Goal: Ask a question

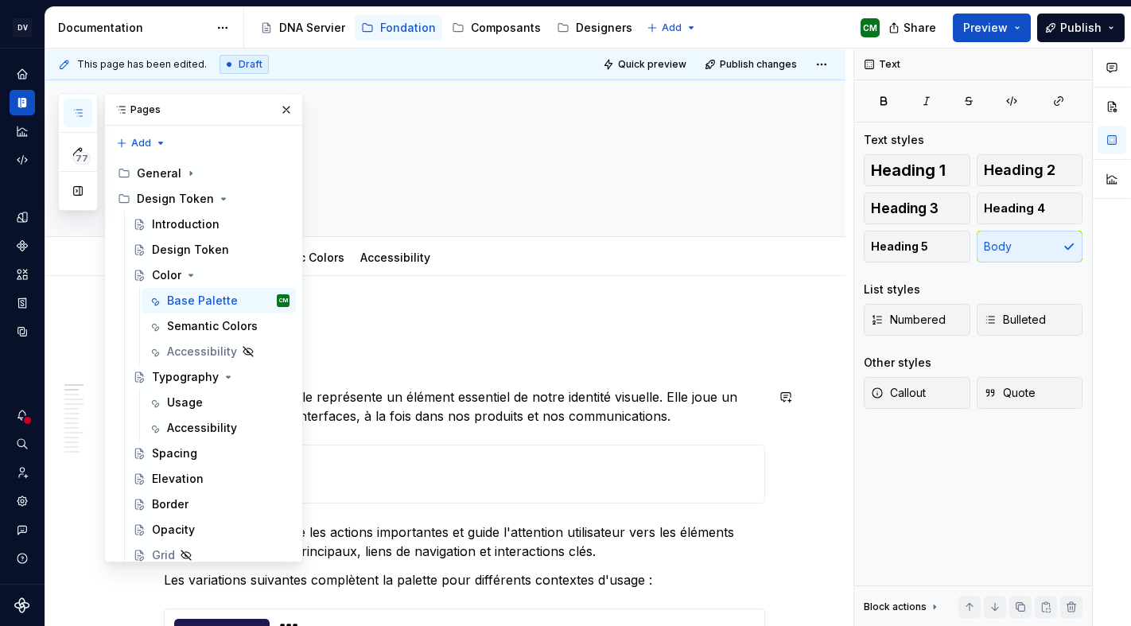
click at [244, 393] on p "Notre couleur principale représente un élément essentiel de notre identité visu…" at bounding box center [465, 407] width 602 height 38
type textarea "*"
click at [177, 395] on p "Notre couleur principale représente un élément essentiel de notre identité visu…" at bounding box center [465, 407] width 602 height 38
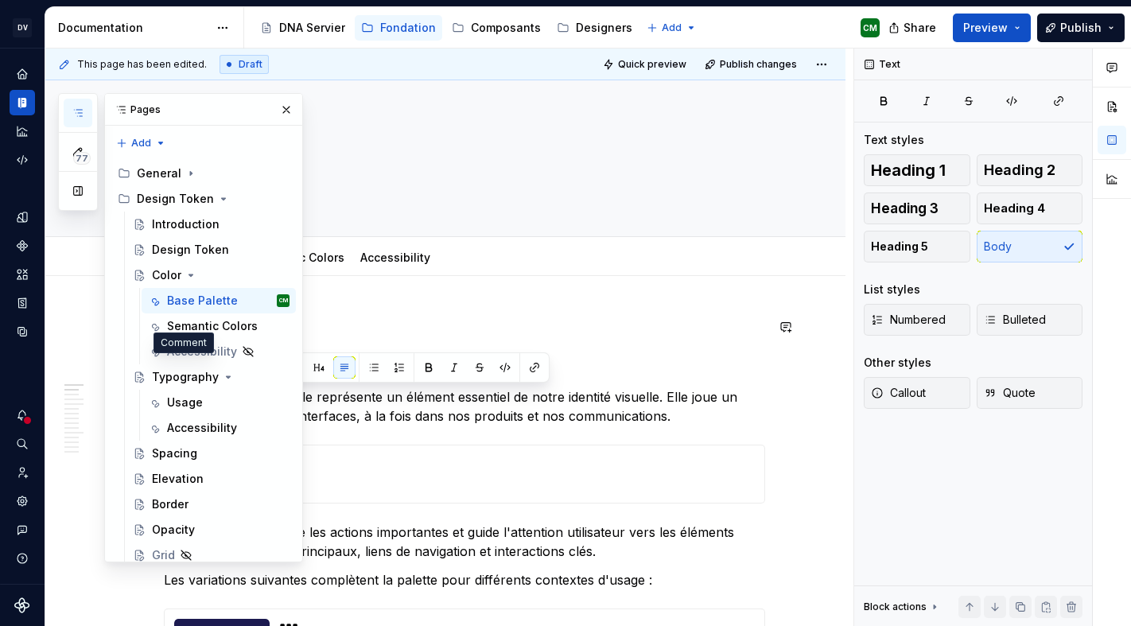
click at [180, 368] on button "button" at bounding box center [183, 367] width 22 height 22
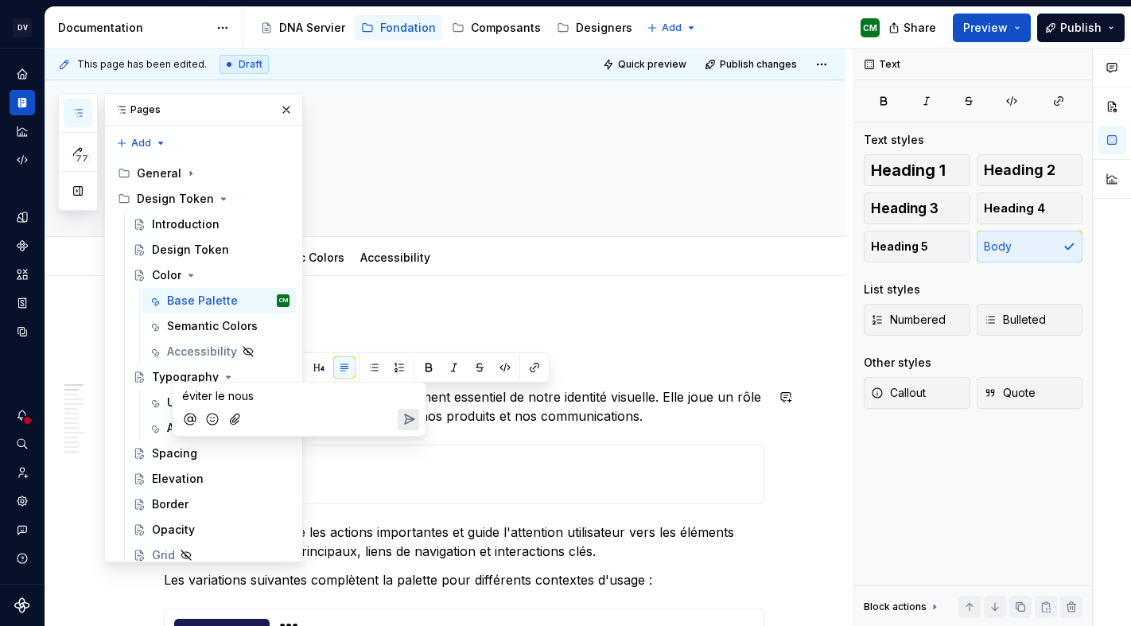
click at [416, 411] on icon "Send" at bounding box center [409, 419] width 16 height 16
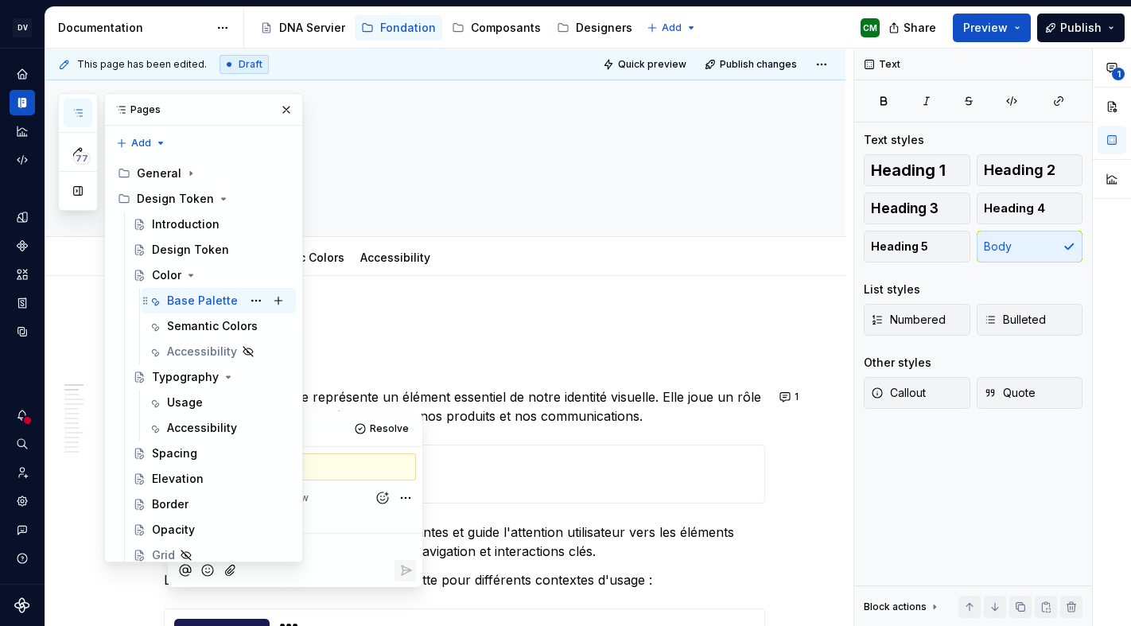
scroll to position [92, 0]
click at [190, 318] on div "Semantic Colors" at bounding box center [204, 326] width 75 height 16
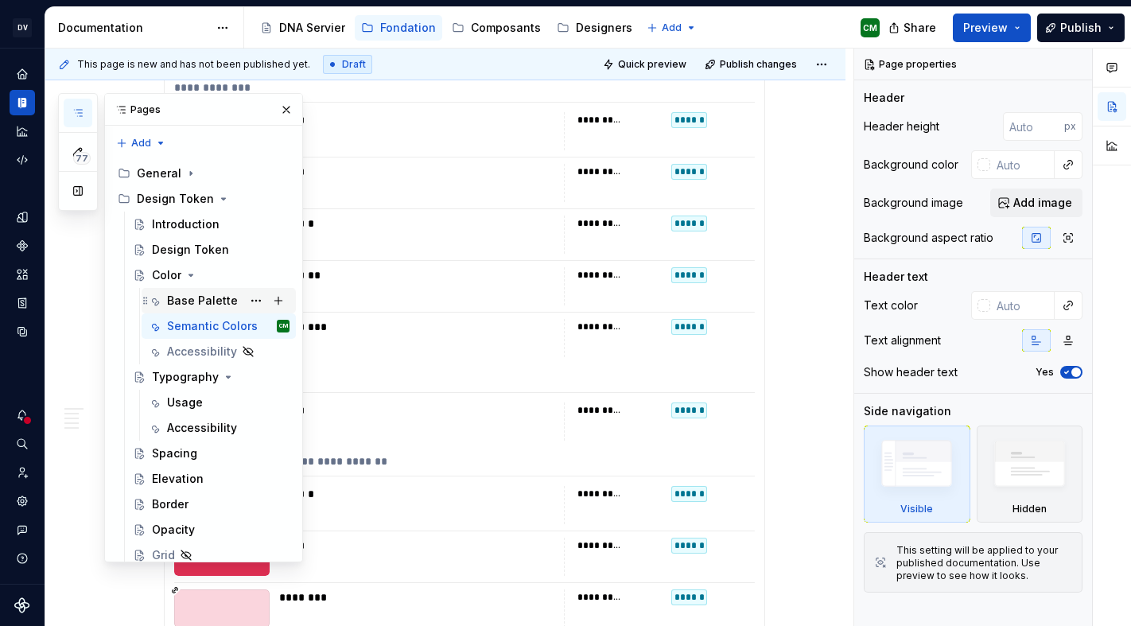
scroll to position [51, 0]
click at [220, 242] on div "Design Token" at bounding box center [190, 250] width 77 height 16
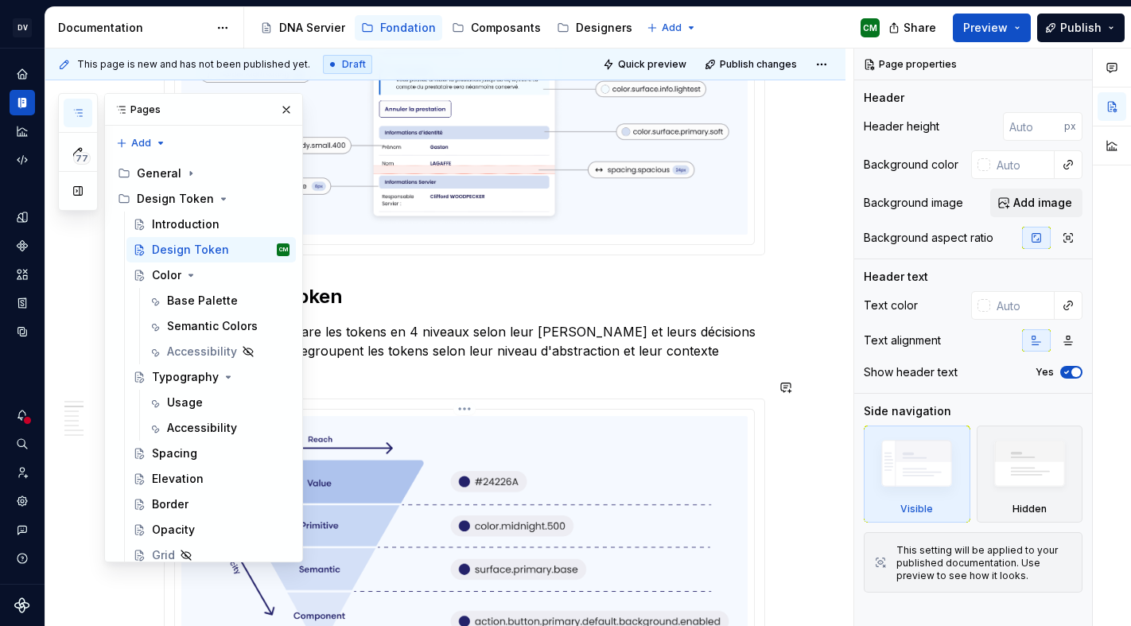
scroll to position [561, 0]
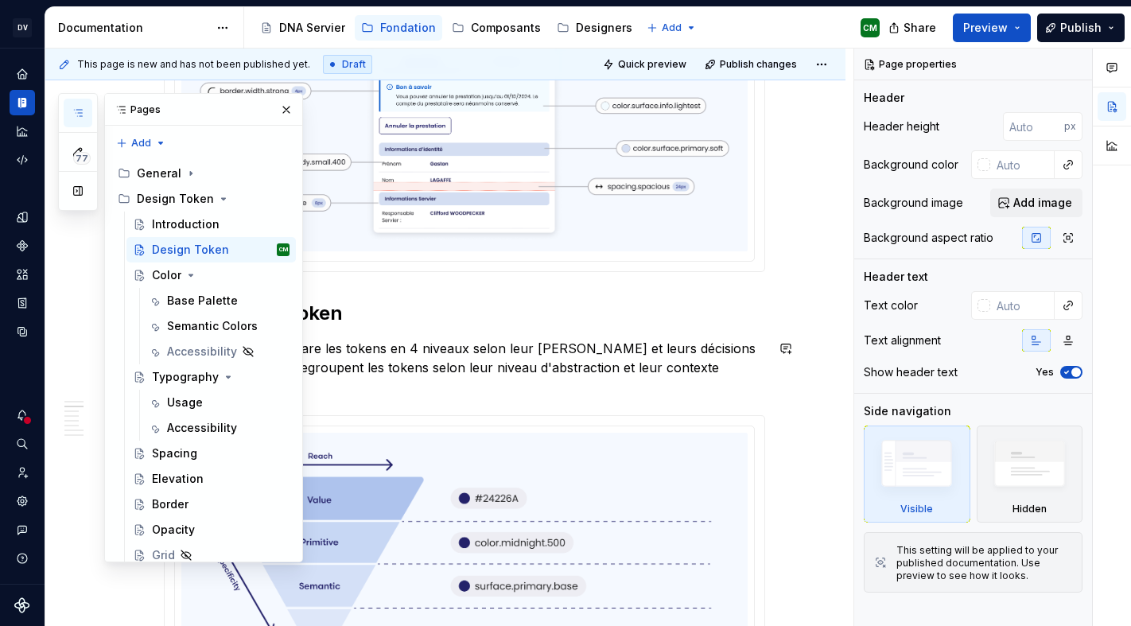
type textarea "*"
click at [177, 349] on p "Notre architecture sépare les tokens en 4 niveaux selon leur [PERSON_NAME] et l…" at bounding box center [465, 367] width 602 height 57
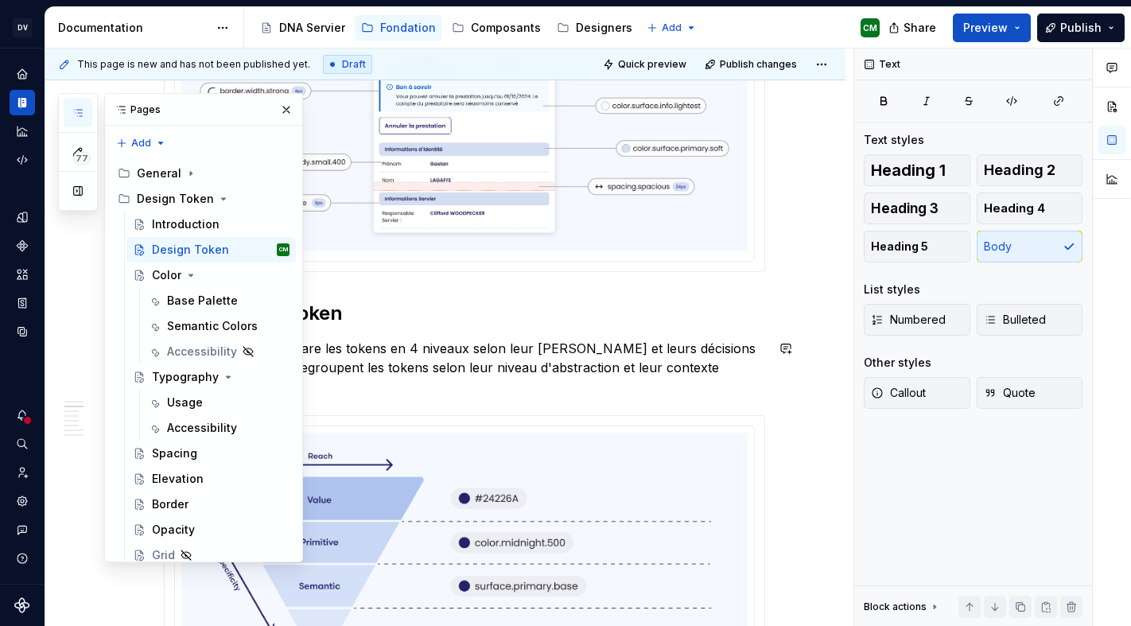
click at [177, 349] on p "Notre architecture sépare les tokens en 4 niveaux selon leur [PERSON_NAME] et l…" at bounding box center [465, 367] width 602 height 57
click at [209, 352] on p "Notre architecture sépare les tokens en 4 niveaux selon leur [PERSON_NAME] et l…" at bounding box center [465, 367] width 602 height 57
drag, startPoint x: 205, startPoint y: 350, endPoint x: 170, endPoint y: 348, distance: 35.1
click at [170, 348] on p "Notre architecture sépare les tokens en 4 niveaux selon leur [PERSON_NAME] et l…" at bounding box center [465, 367] width 602 height 57
click at [224, 349] on p "L’architecture sépare les tokens en 4 niveaux selon leur [PERSON_NAME] et leurs…" at bounding box center [465, 367] width 602 height 57
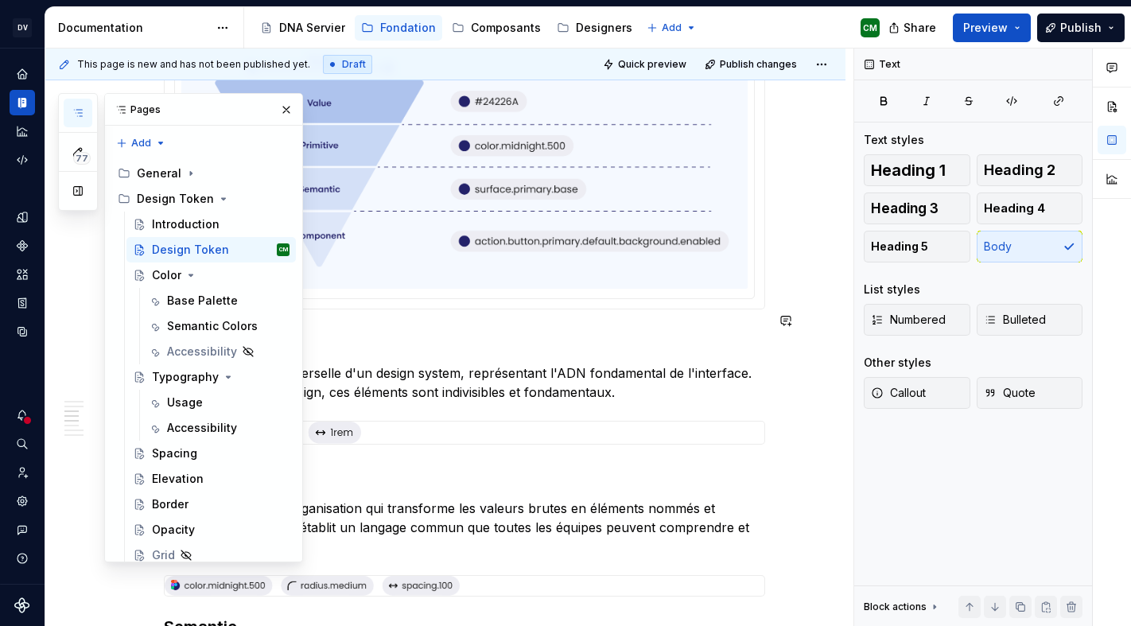
scroll to position [957, 0]
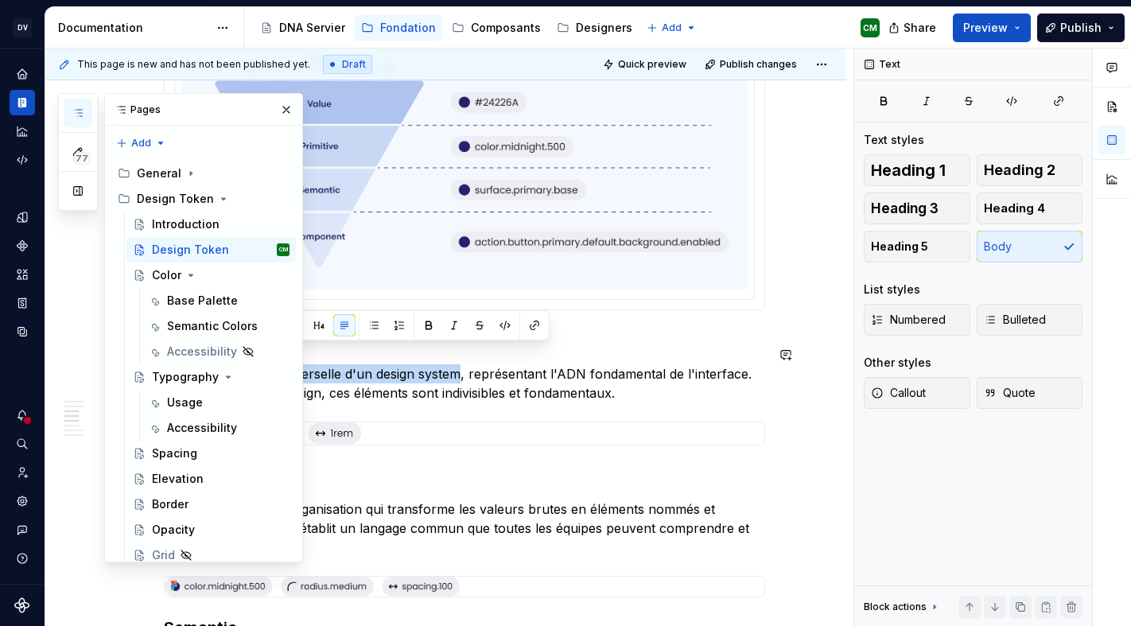
drag, startPoint x: 169, startPoint y: 353, endPoint x: 464, endPoint y: 357, distance: 294.4
click at [464, 364] on p "La valeur brute et universelle d'un design system, représentant l'ADN fondament…" at bounding box center [465, 383] width 602 height 38
type textarea "*"
